Goal: Task Accomplishment & Management: Manage account settings

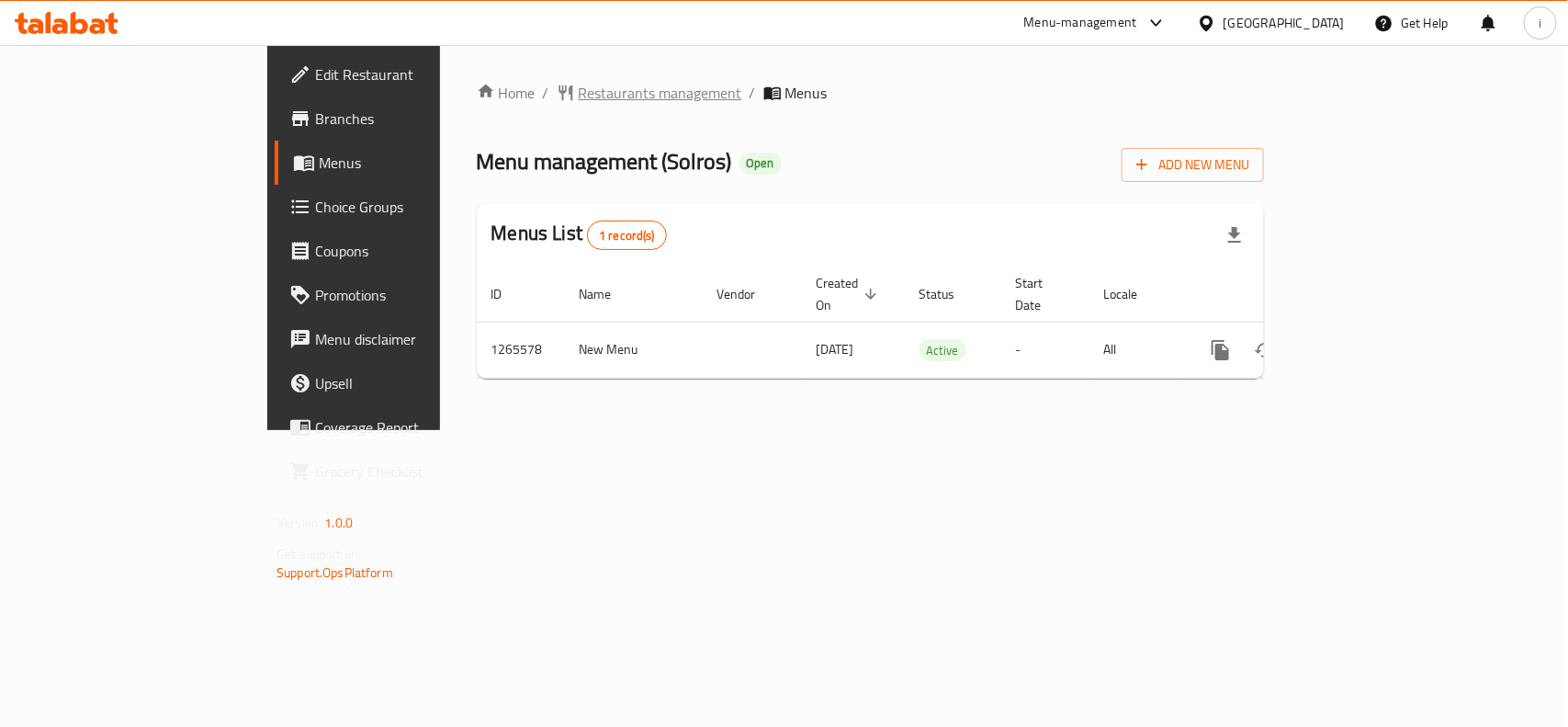
click at [579, 99] on span "Restaurants management" at bounding box center [660, 92] width 164 height 22
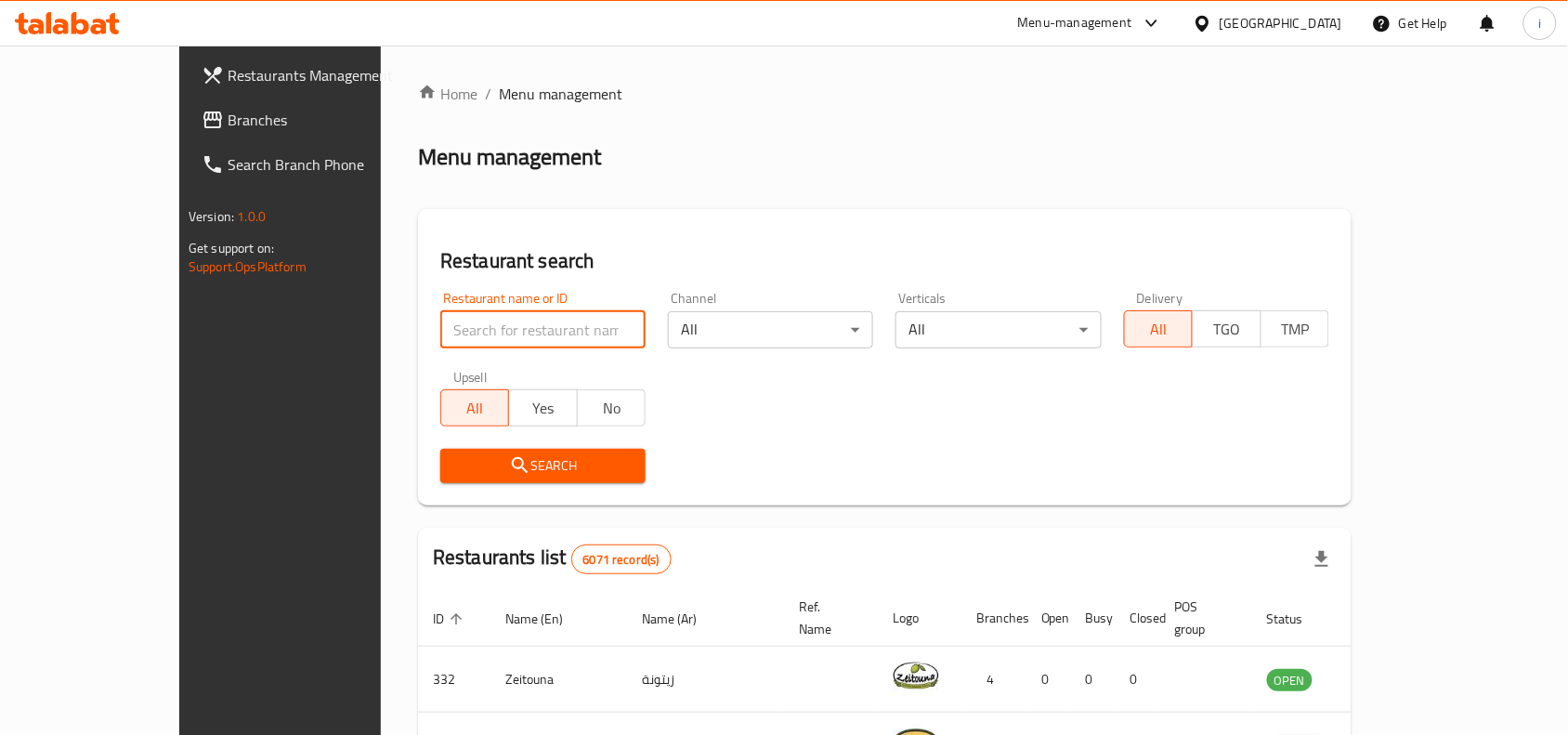
click at [460, 325] on input "search" at bounding box center [543, 329] width 205 height 37
paste input "686863"
type input "686863"
click at [472, 458] on span "Search" at bounding box center [543, 465] width 176 height 23
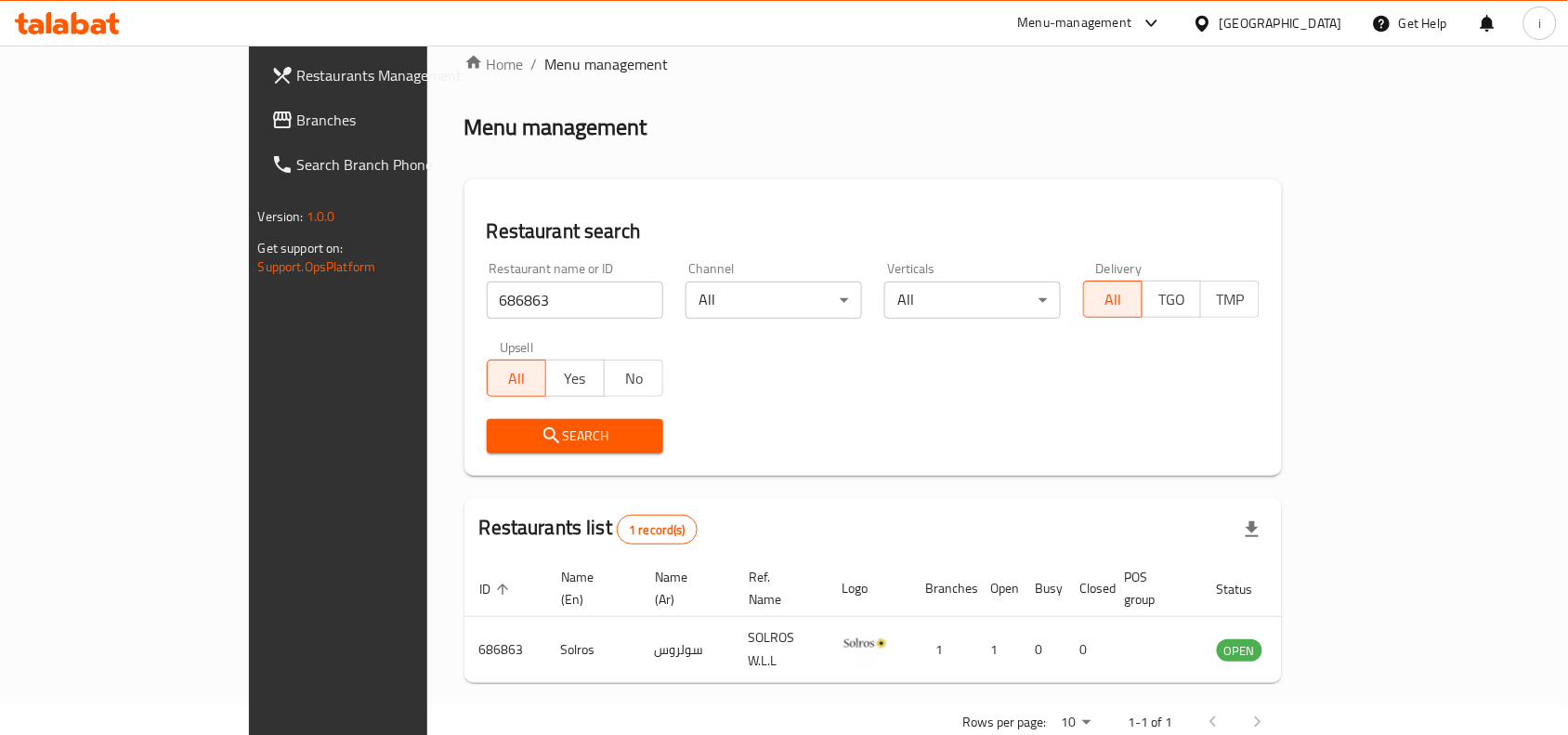
scroll to position [58, 0]
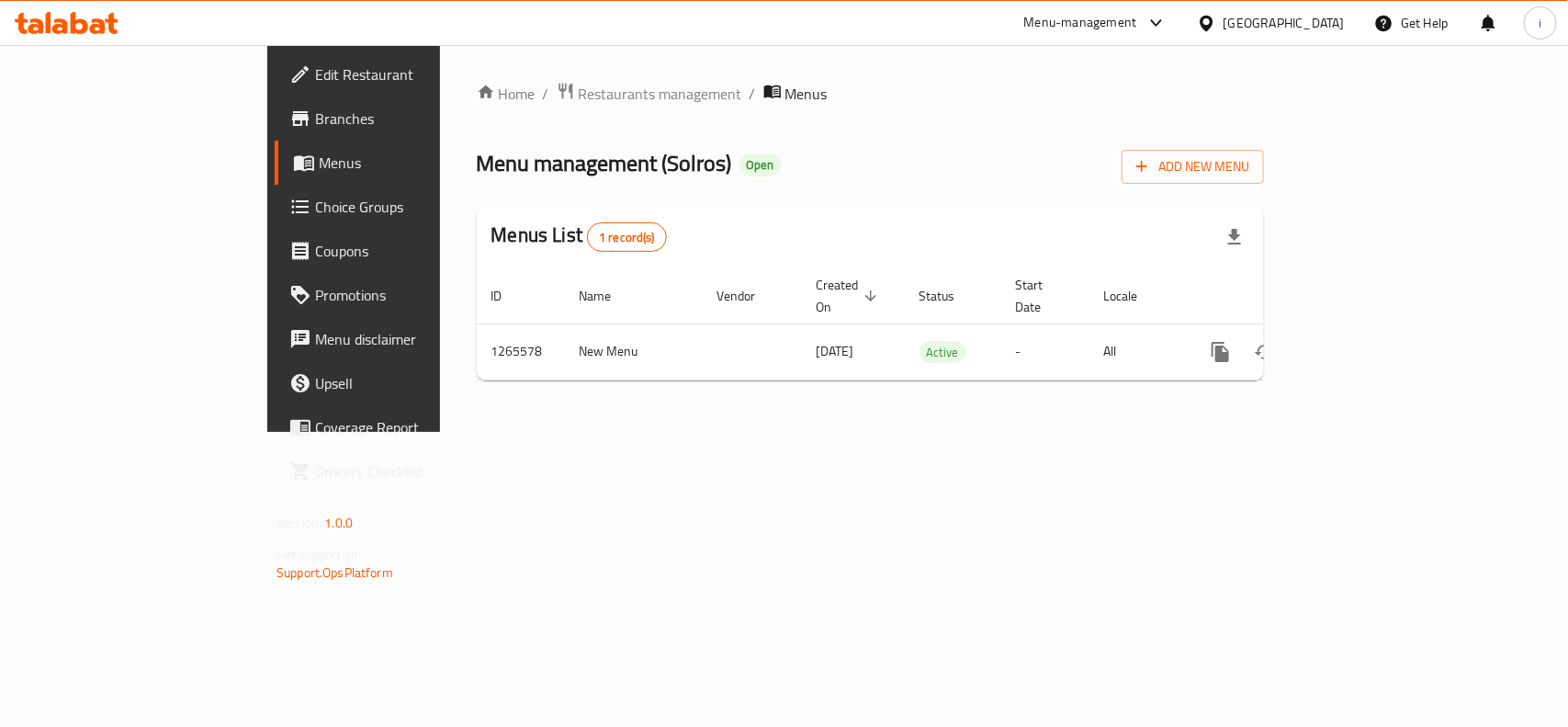
click at [315, 76] on span "Edit Restaurant" at bounding box center [414, 75] width 199 height 22
